Goal: Task Accomplishment & Management: Complete application form

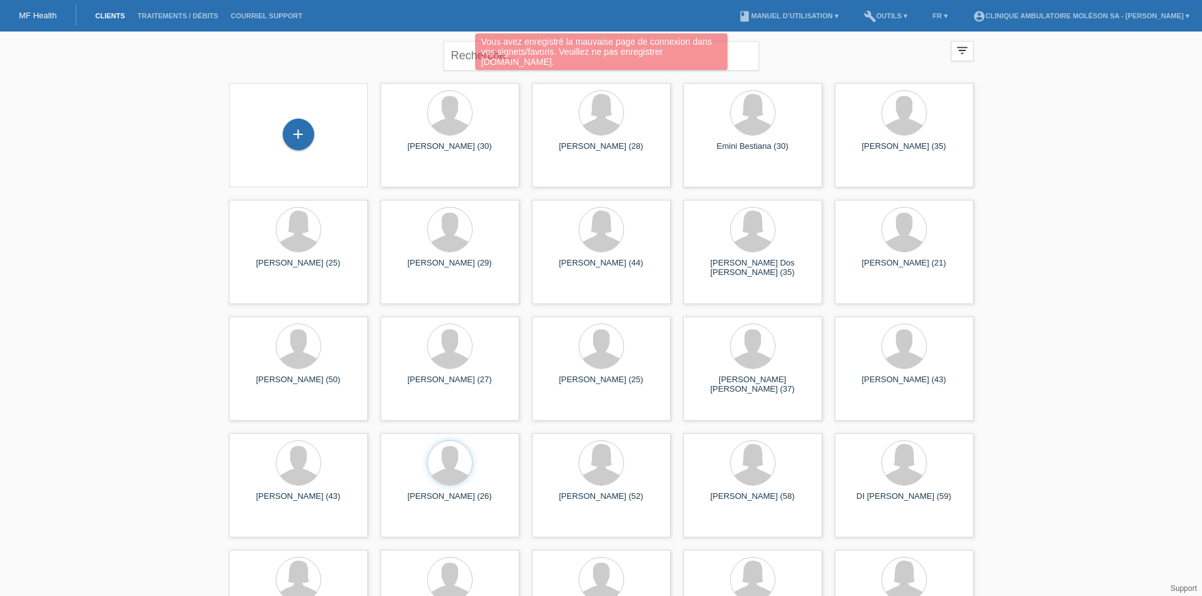
click at [321, 126] on div "+" at bounding box center [298, 135] width 119 height 33
click at [315, 136] on div "+" at bounding box center [298, 135] width 119 height 33
click at [310, 134] on div "+" at bounding box center [299, 135] width 32 height 32
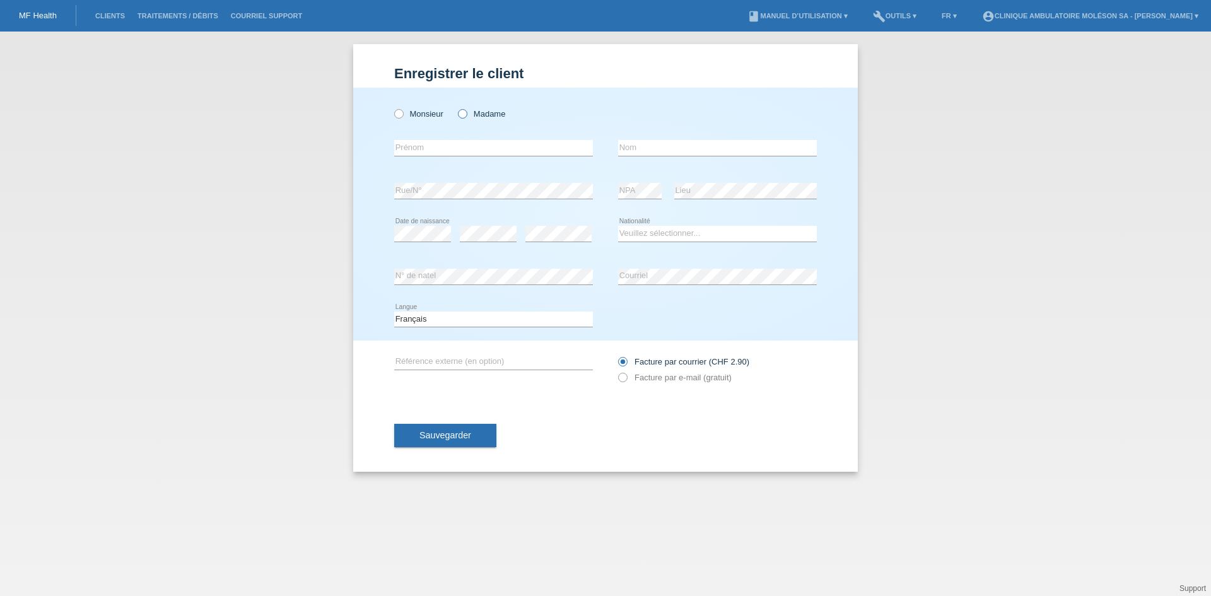
click at [483, 115] on label "Madame" at bounding box center [481, 113] width 47 height 9
click at [466, 115] on input "Madame" at bounding box center [462, 113] width 8 height 8
radio input "true"
click at [676, 149] on input "text" at bounding box center [717, 148] width 199 height 16
paste input "RABAH EP. GHOUDI"
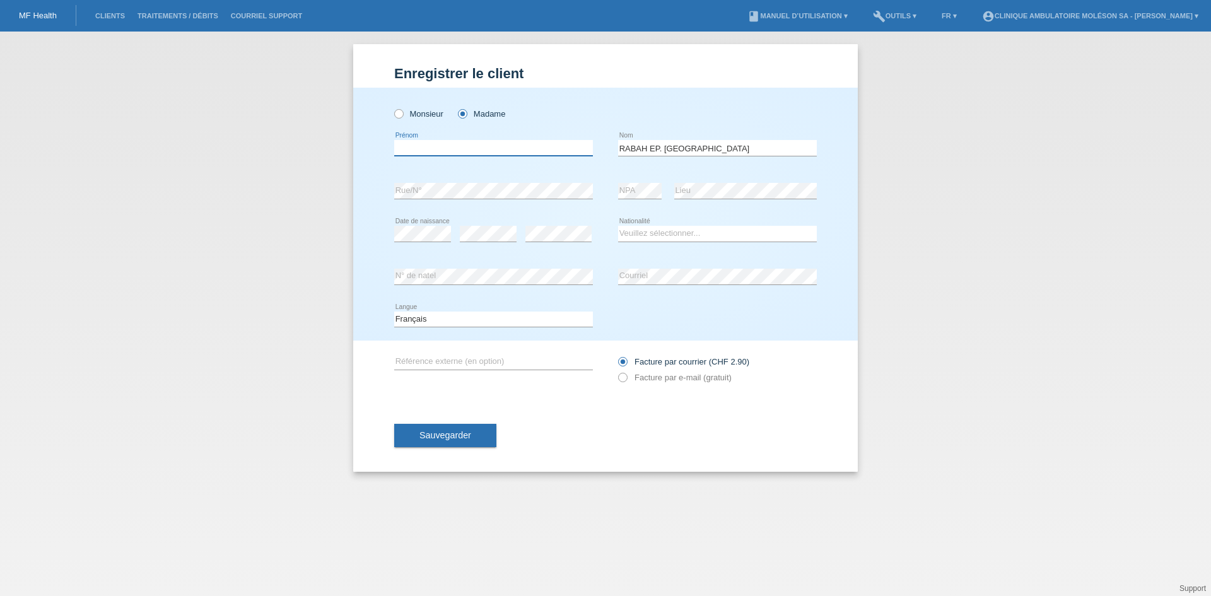
click at [486, 150] on input "text" at bounding box center [493, 148] width 199 height 16
drag, startPoint x: 707, startPoint y: 153, endPoint x: 652, endPoint y: 153, distance: 54.9
click at [652, 153] on input "RABAH EP. GHOUDI" at bounding box center [717, 148] width 199 height 16
type input "RABAH"
click at [450, 147] on input "text" at bounding box center [493, 148] width 199 height 16
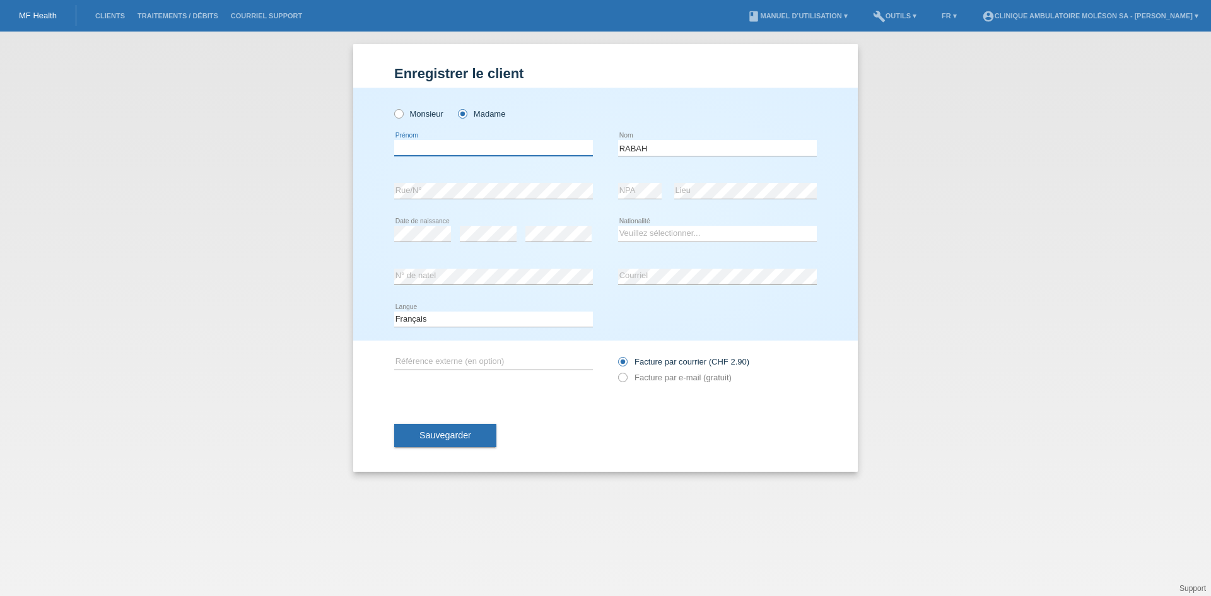
paste input "Dorsaf"
type input "Dorsaf"
click at [678, 233] on select "Veuillez sélectionner... Suisse Allemagne Autriche Liechtenstein ------------ A…" at bounding box center [717, 233] width 199 height 15
select select "TN"
click at [618, 226] on select "Veuillez sélectionner... Suisse Allemagne Autriche Liechtenstein ------------ A…" at bounding box center [717, 233] width 199 height 15
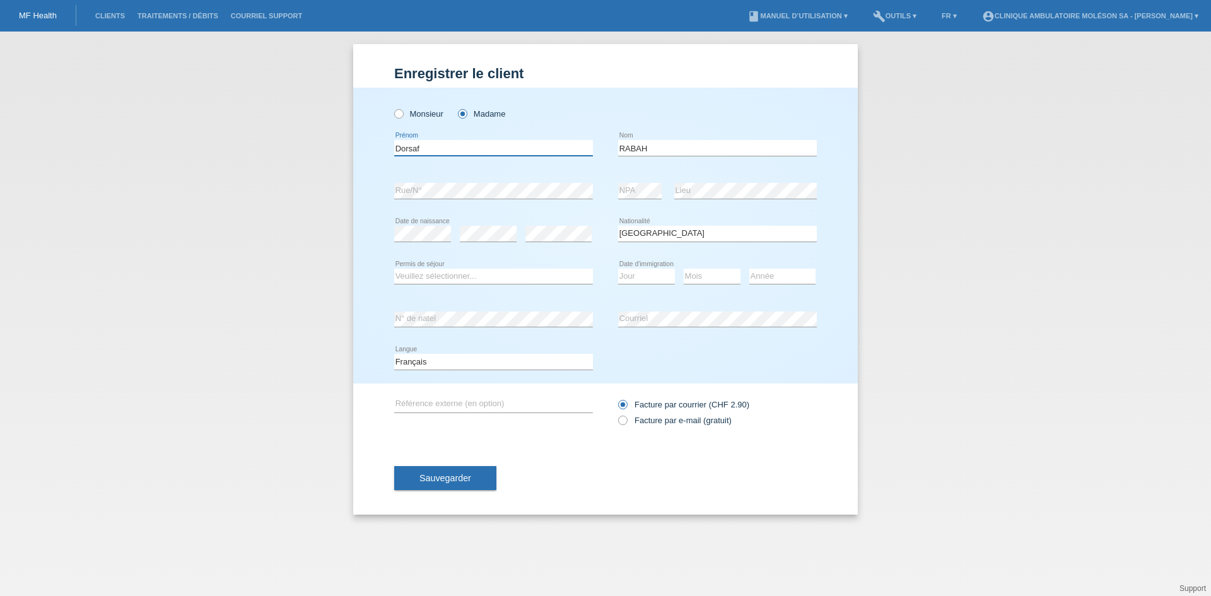
click at [444, 151] on input "Dorsaf" at bounding box center [493, 148] width 199 height 16
drag, startPoint x: 663, startPoint y: 151, endPoint x: 572, endPoint y: 154, distance: 91.5
click at [572, 154] on div "Dorsaf error Prénom RABAH error Nom" at bounding box center [605, 148] width 423 height 43
type input "GHOUDI"
drag, startPoint x: 500, startPoint y: 143, endPoint x: 382, endPoint y: 150, distance: 118.8
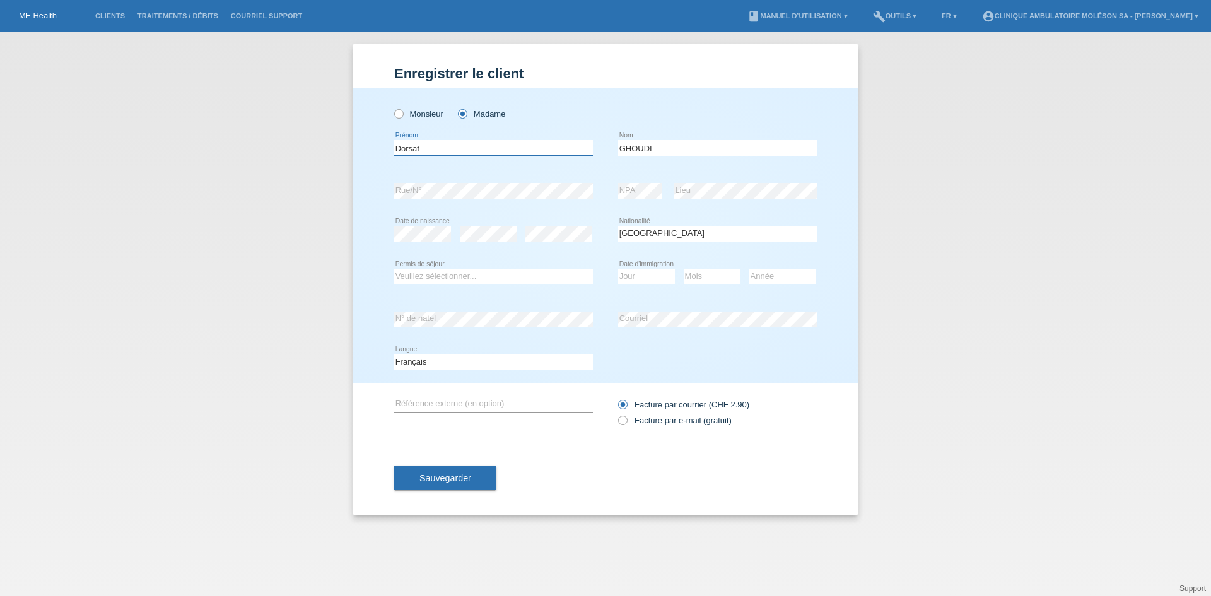
click at [382, 150] on div "Monsieur Madame Dorsaf error Prénom" at bounding box center [605, 236] width 505 height 296
click at [425, 110] on label "Monsieur" at bounding box center [418, 113] width 49 height 9
click at [403, 110] on input "Monsieur" at bounding box center [398, 113] width 8 height 8
radio input "true"
drag, startPoint x: 447, startPoint y: 146, endPoint x: 345, endPoint y: 146, distance: 102.2
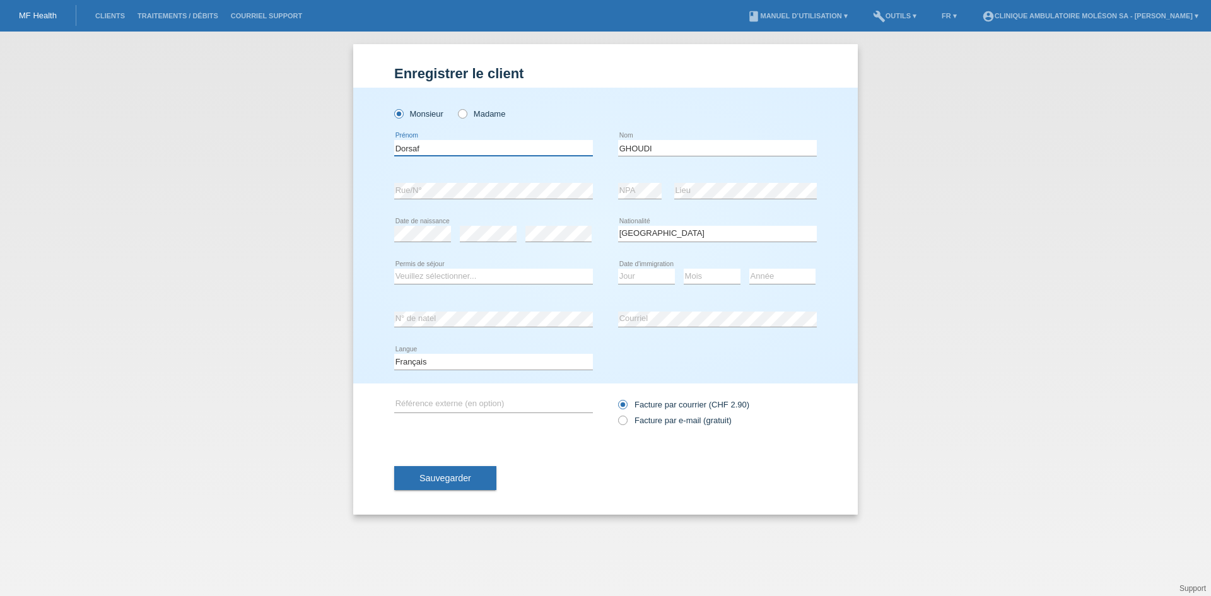
click at [345, 146] on div "Enregistrer le client Enregistrer le client Enregistrer le client Monsieur Mada…" at bounding box center [605, 314] width 1211 height 565
type input "s"
type input "Sabri"
click at [673, 232] on select "Veuillez sélectionner... Suisse Allemagne Autriche Liechtenstein ------------ A…" at bounding box center [717, 233] width 199 height 15
select select "CH"
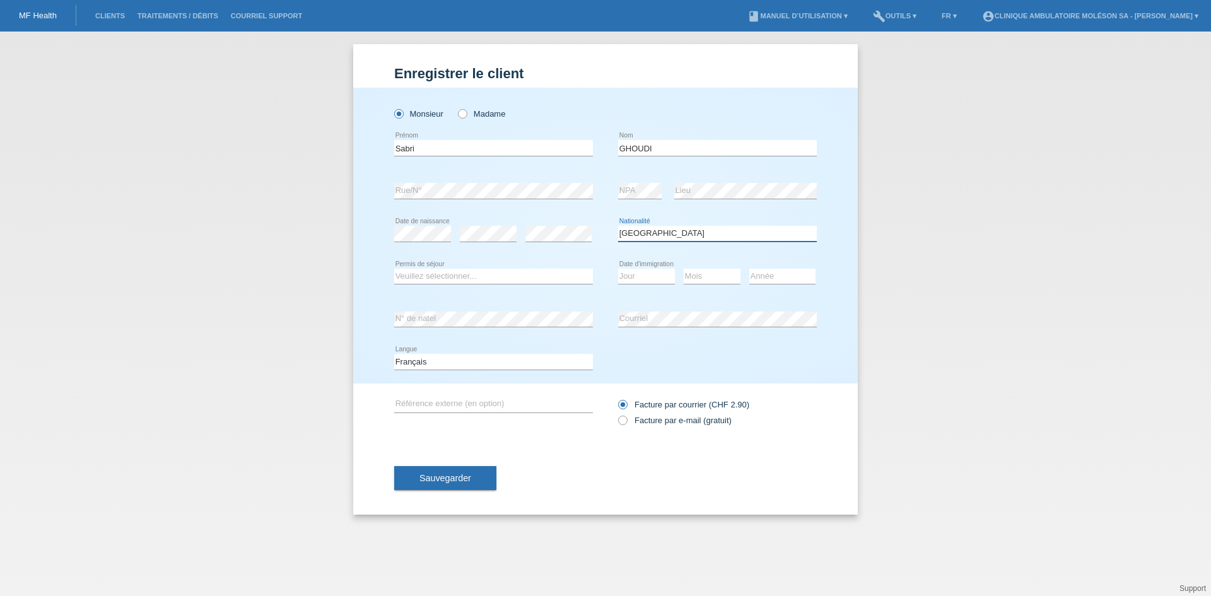
click at [618, 226] on select "Veuillez sélectionner... Suisse Allemagne Autriche Liechtenstein ------------ A…" at bounding box center [717, 233] width 199 height 15
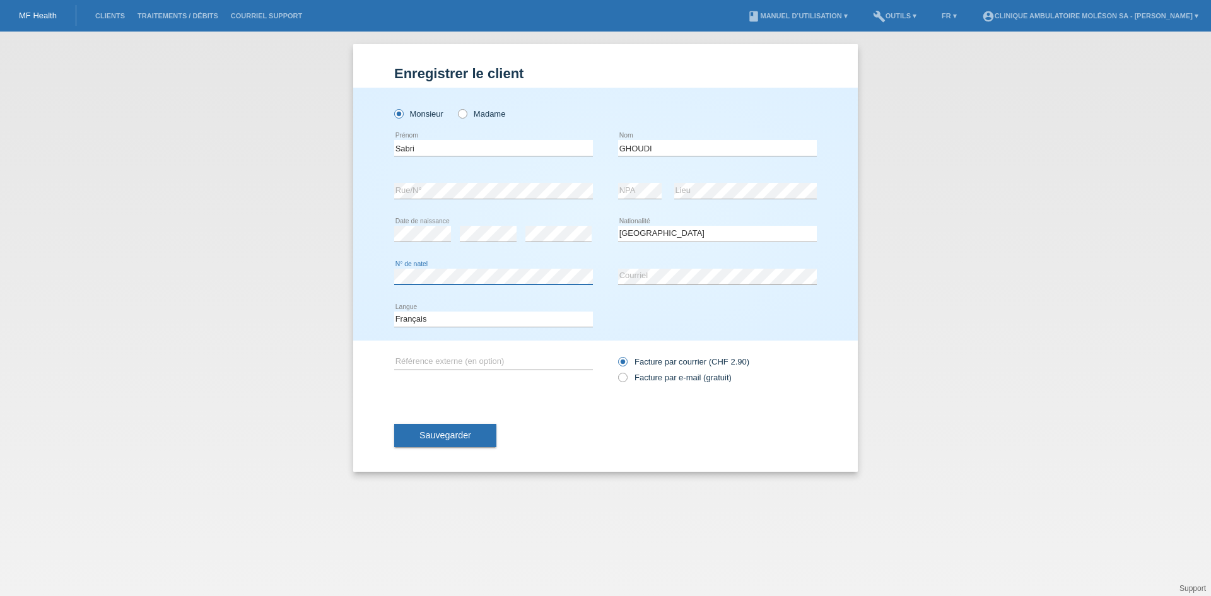
click at [288, 281] on div "Enregistrer le client Enregistrer le client Enregistrer le client Monsieur Mada…" at bounding box center [605, 314] width 1211 height 565
click at [608, 276] on div "error N° de natel error Courriel" at bounding box center [605, 277] width 423 height 43
click at [726, 382] on label "Facture par e-mail (gratuit)" at bounding box center [675, 377] width 114 height 9
click at [627, 382] on input "Facture par e-mail (gratuit)" at bounding box center [622, 381] width 8 height 16
radio input "true"
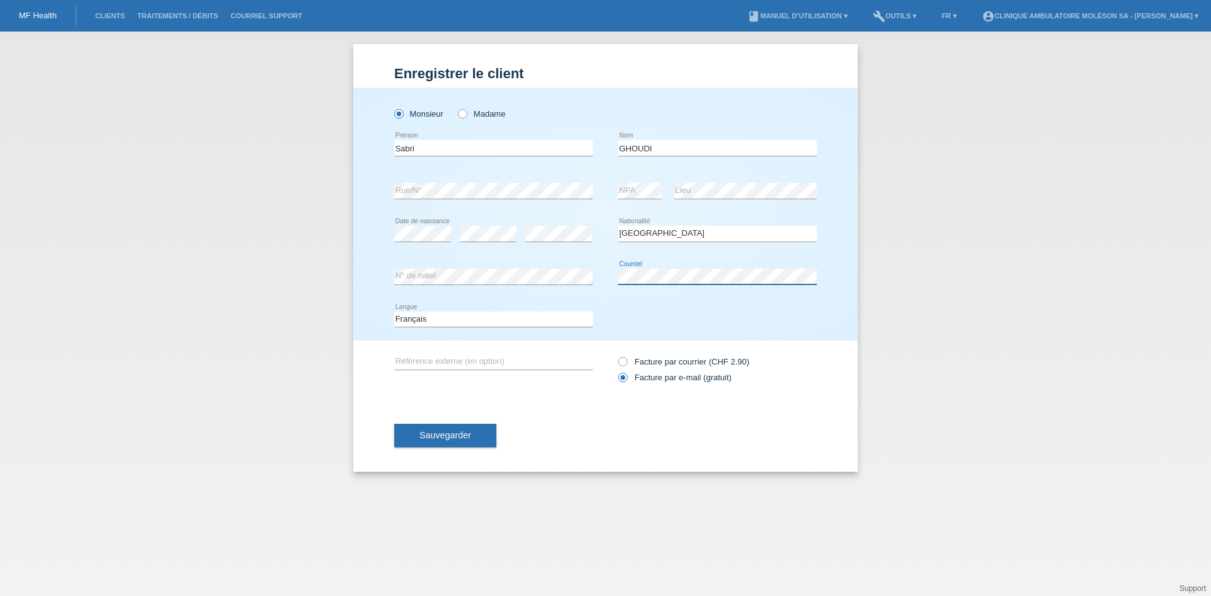
click at [582, 277] on div "error N° de natel error Courriel" at bounding box center [605, 277] width 423 height 43
click at [437, 431] on span "Sauvegarder" at bounding box center [446, 435] width 52 height 10
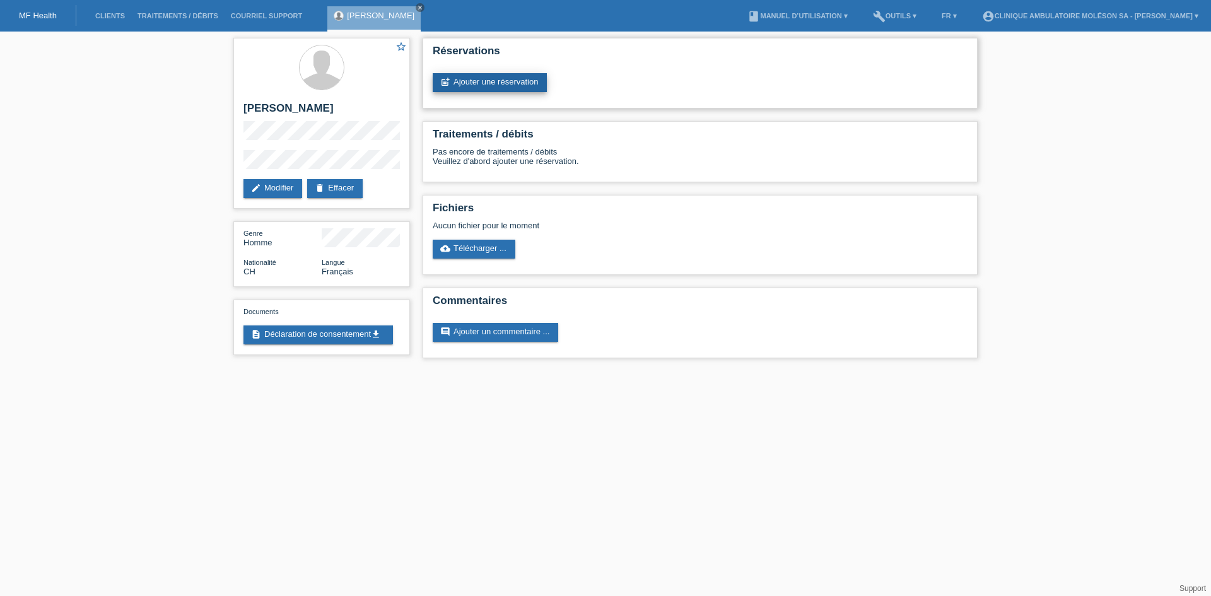
click at [532, 83] on link "post_add Ajouter une réservation" at bounding box center [490, 82] width 114 height 19
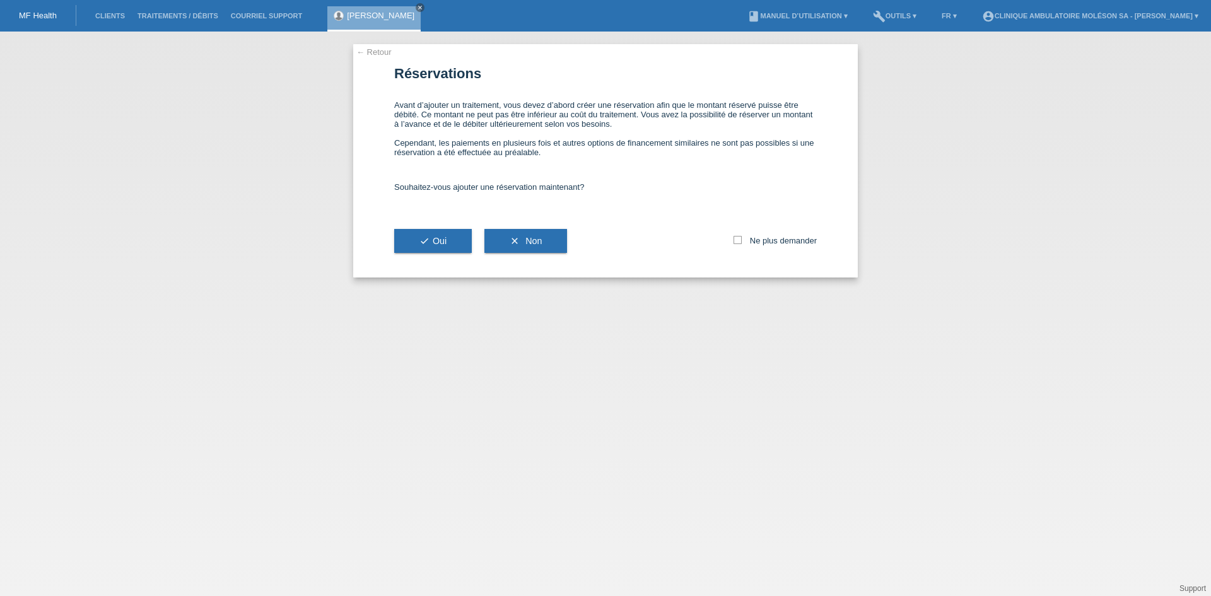
click at [741, 408] on div "← Retour Réservations Avant d’ajouter un traitement, vous devez d’abord créer u…" at bounding box center [605, 314] width 1211 height 565
click at [420, 237] on icon "check" at bounding box center [425, 241] width 10 height 10
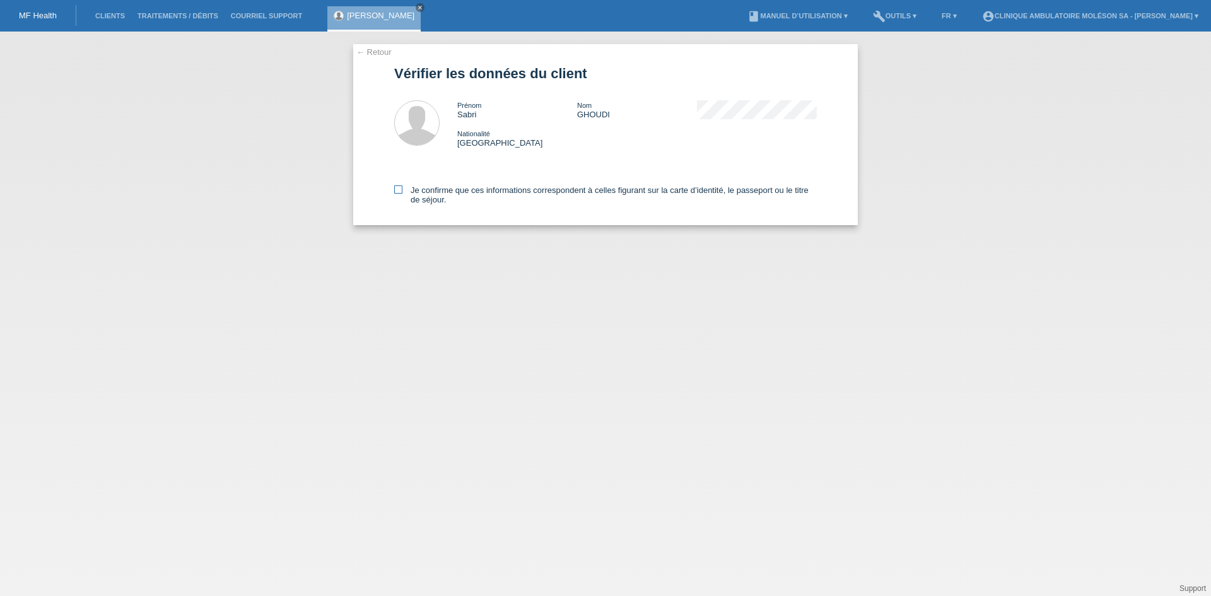
click at [442, 190] on label "Je confirme que ces informations correspondent à celles figurant sur la carte d…" at bounding box center [605, 195] width 423 height 19
click at [403, 190] on input "Je confirme que ces informations correspondent à celles figurant sur la carte d…" at bounding box center [398, 190] width 8 height 8
checkbox input "true"
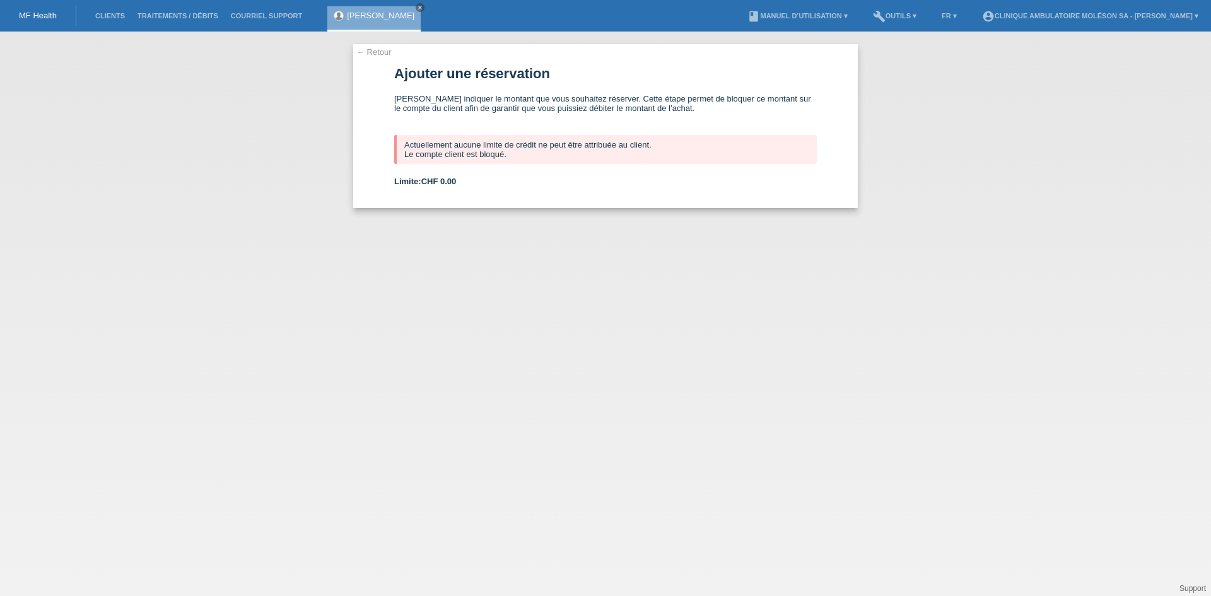
click at [366, 53] on link "← Retour" at bounding box center [373, 51] width 35 height 9
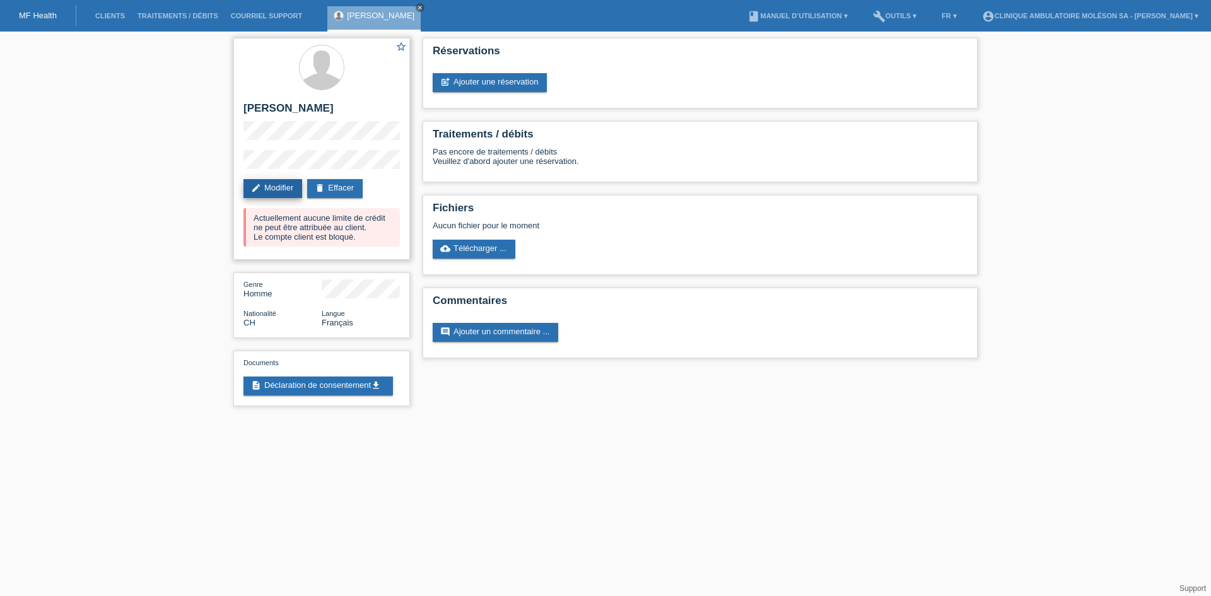
click at [280, 189] on link "edit Modifier" at bounding box center [273, 188] width 59 height 19
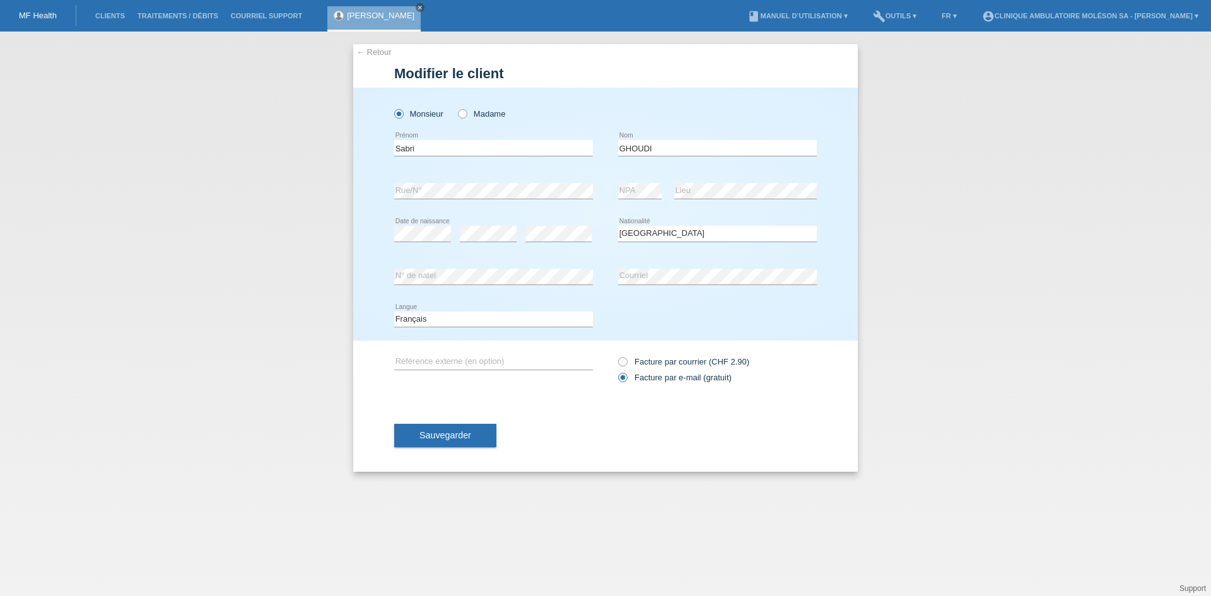
select select "CH"
click at [377, 52] on link "← Retour" at bounding box center [373, 51] width 35 height 9
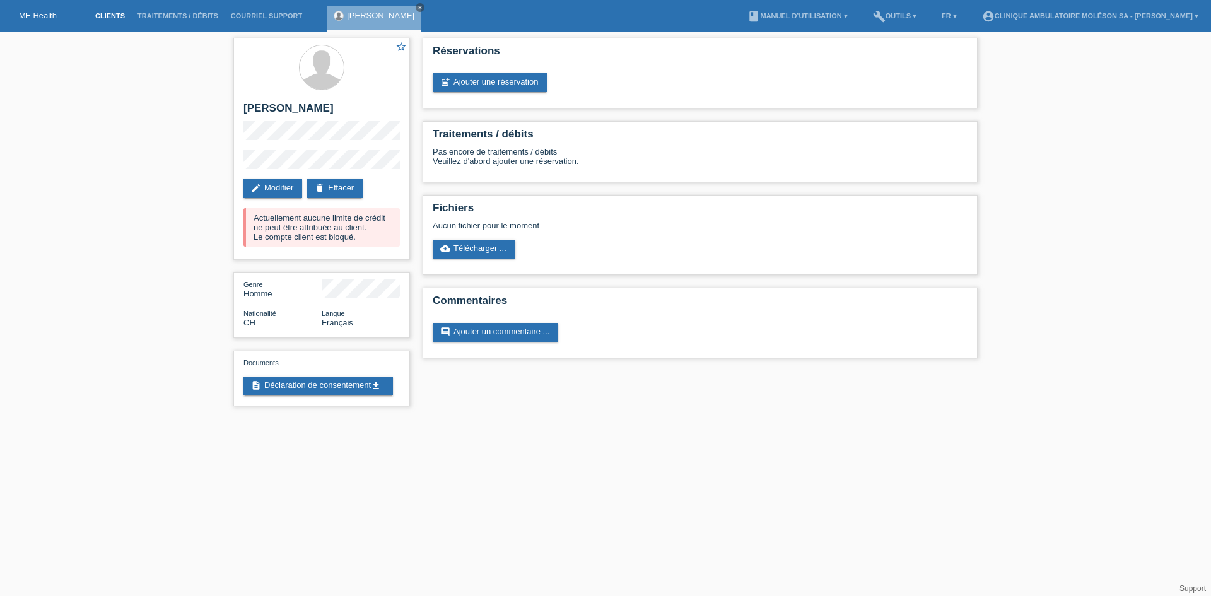
click at [97, 13] on link "Clients" at bounding box center [110, 16] width 42 height 8
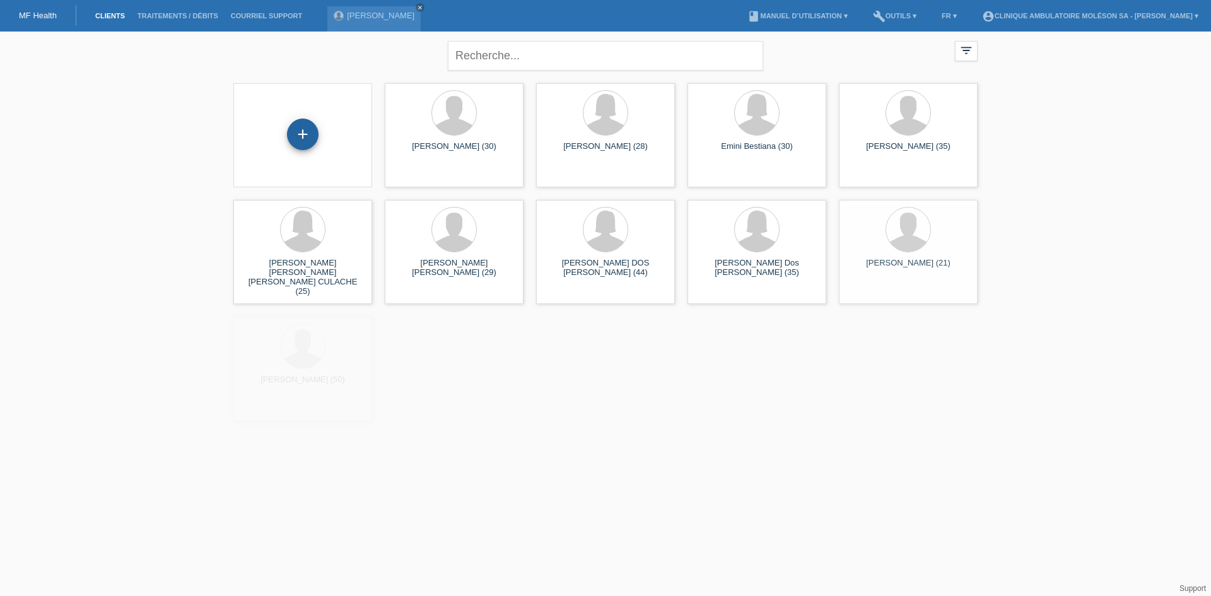
click at [296, 140] on div "+" at bounding box center [303, 135] width 32 height 32
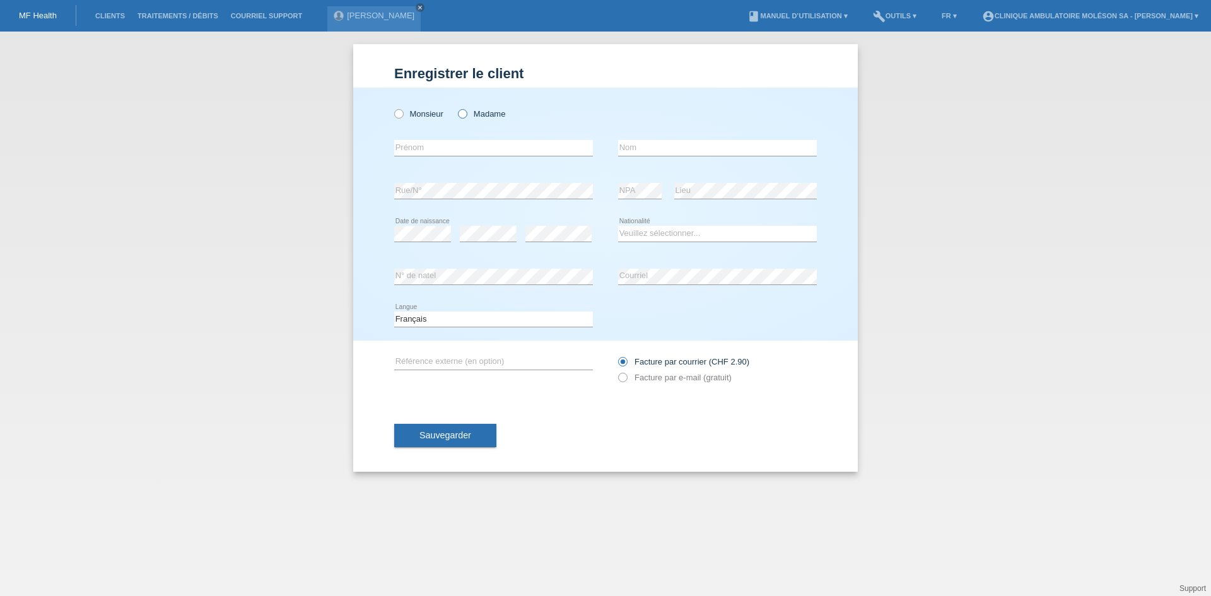
click at [485, 111] on label "Madame" at bounding box center [481, 113] width 47 height 9
click at [466, 111] on input "Madame" at bounding box center [462, 113] width 8 height 8
radio input "true"
click at [444, 151] on input "text" at bounding box center [493, 148] width 199 height 16
click at [1039, 305] on div "Enregistrer le client Enregistrer le client Enregistrer le client Monsieur Mada…" at bounding box center [605, 314] width 1211 height 565
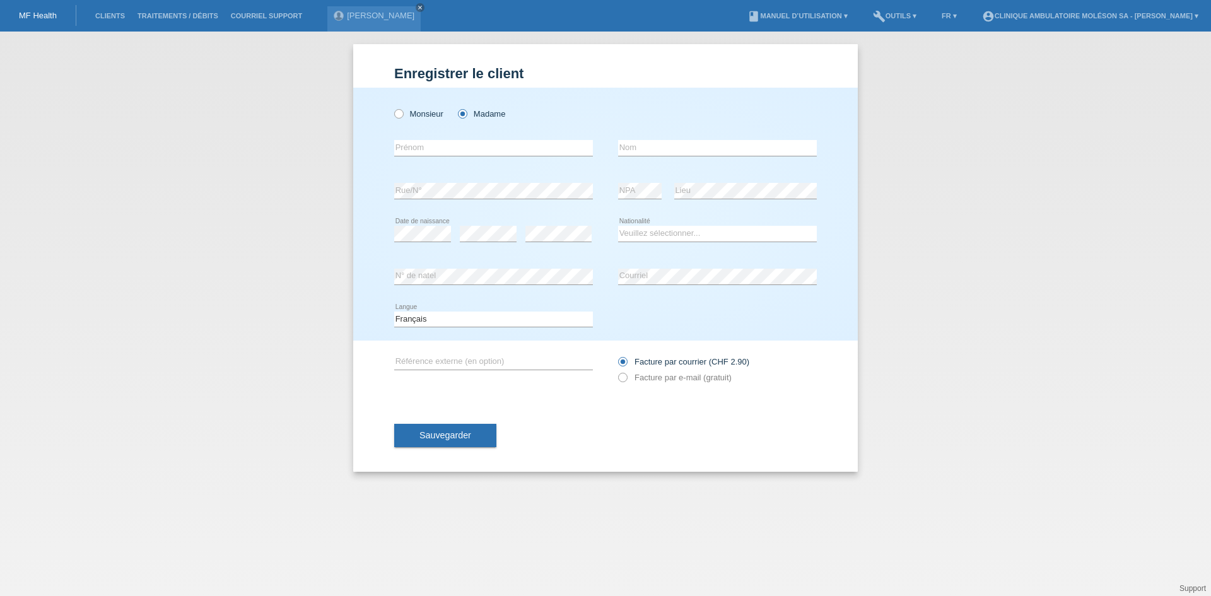
click at [401, 4] on div "[PERSON_NAME] close" at bounding box center [377, 16] width 100 height 32
click at [417, 8] on icon "close" at bounding box center [420, 7] width 6 height 6
click at [144, 179] on div "Enregistrer le client Enregistrer le client Enregistrer le client Monsieur Mada…" at bounding box center [605, 314] width 1211 height 565
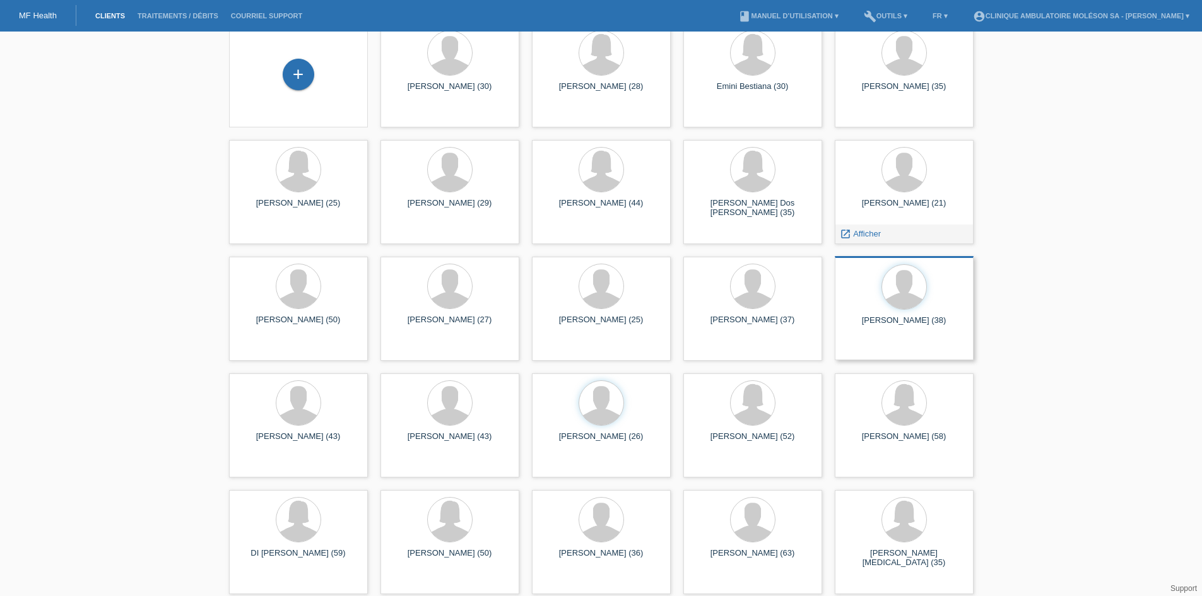
scroll to position [63, 0]
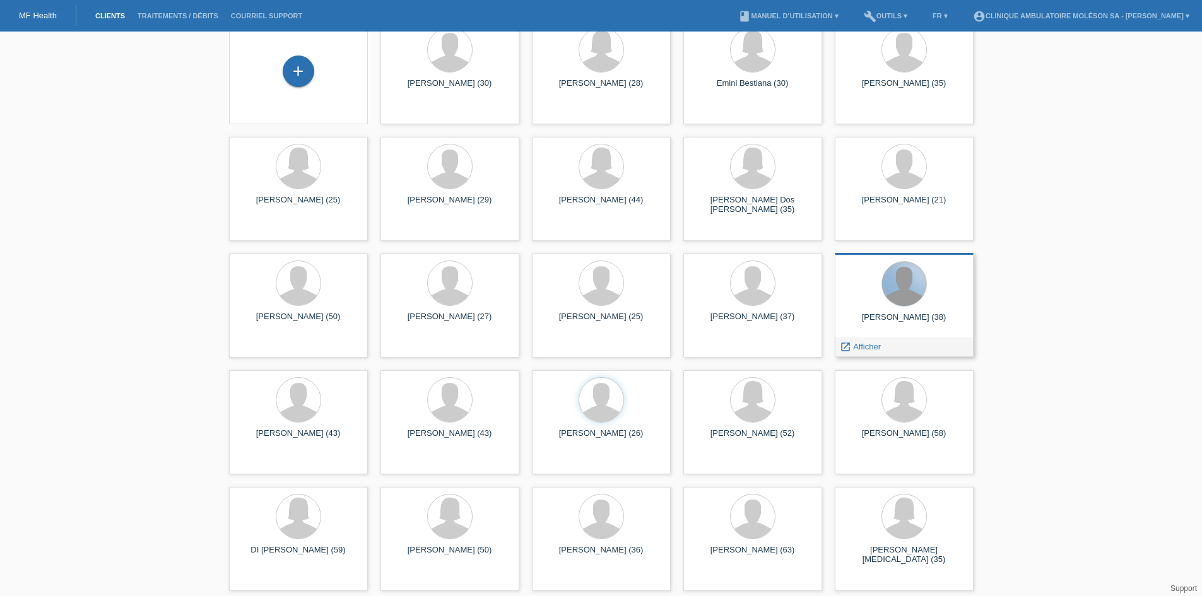
click at [918, 286] on div at bounding box center [904, 284] width 44 height 44
click at [918, 292] on div at bounding box center [904, 284] width 44 height 44
click at [868, 345] on span "Afficher" at bounding box center [867, 346] width 28 height 9
